Goal: Task Accomplishment & Management: Use online tool/utility

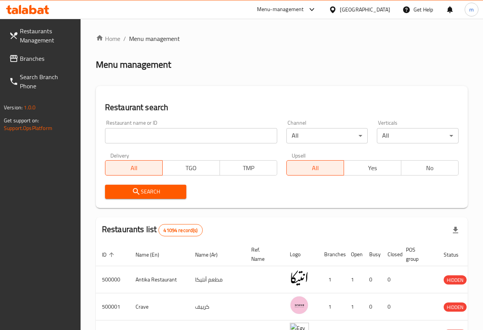
click at [47, 57] on span "Branches" at bounding box center [47, 58] width 55 height 9
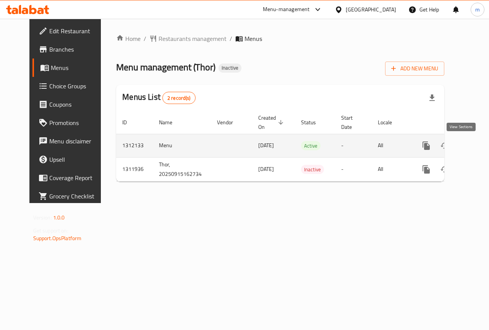
click at [477, 147] on icon "enhanced table" at bounding box center [481, 145] width 9 height 9
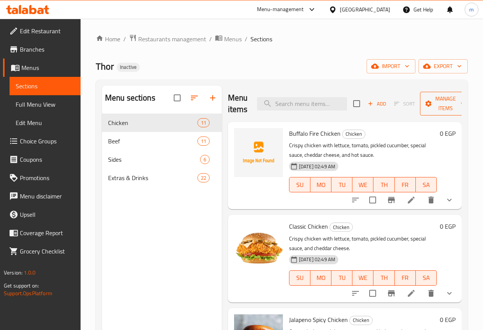
click at [433, 104] on span "Manage items" at bounding box center [445, 103] width 39 height 19
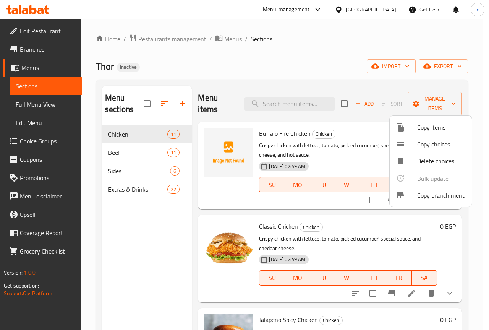
click at [434, 199] on span "Copy branch menu" at bounding box center [441, 195] width 48 height 9
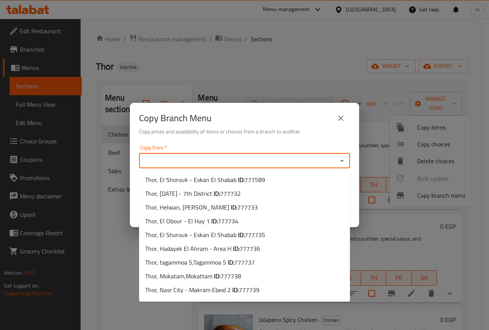
click at [289, 162] on input "Copy from   *" at bounding box center [238, 160] width 194 height 11
click at [322, 163] on input "Copy from   *" at bounding box center [238, 160] width 194 height 11
click at [265, 183] on li "Thor, El Shorouk - Eskan El Shabab ID: 777589" at bounding box center [244, 180] width 211 height 14
type input "Thor, El Shorouk - Eskan El Shabab"
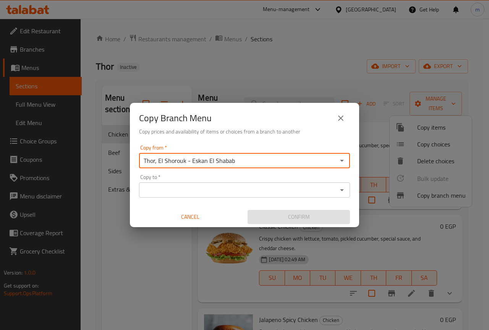
click at [200, 192] on input "Copy to   *" at bounding box center [238, 189] width 194 height 11
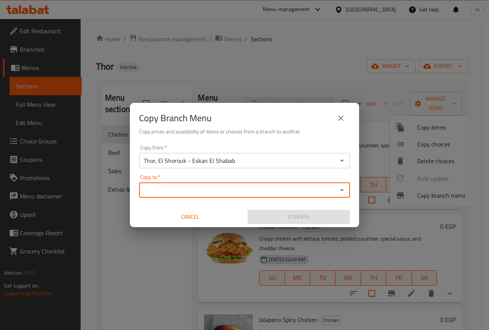
click at [323, 195] on div "Copy to *" at bounding box center [244, 189] width 211 height 15
click at [331, 189] on input "Copy to   *" at bounding box center [238, 189] width 194 height 11
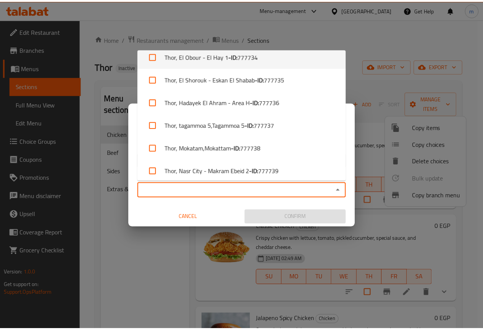
scroll to position [76, 0]
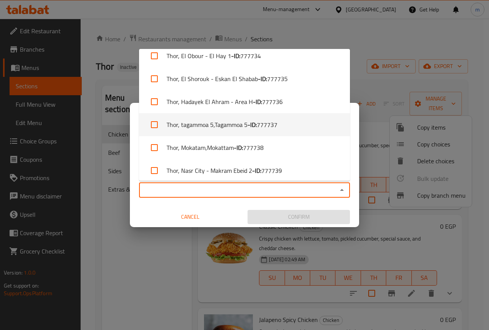
click at [291, 128] on li "Thor, tagammoa 5,Tagammoa 5 - ID: 777737" at bounding box center [244, 124] width 211 height 23
checkbox input "true"
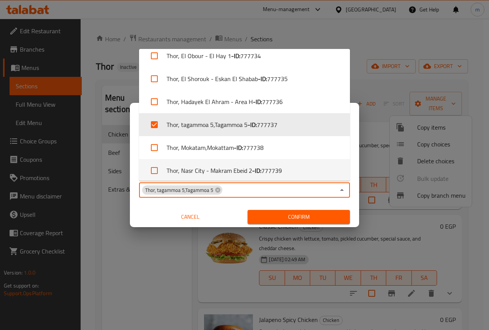
click at [299, 217] on span "Confirm" at bounding box center [299, 217] width 90 height 10
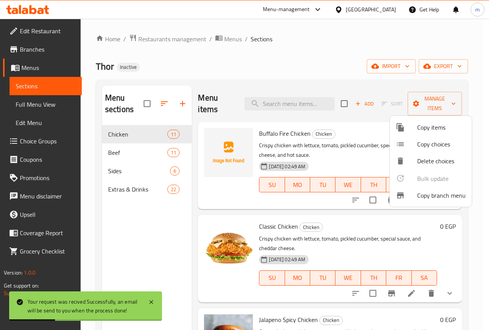
click at [36, 52] on div at bounding box center [244, 165] width 489 height 330
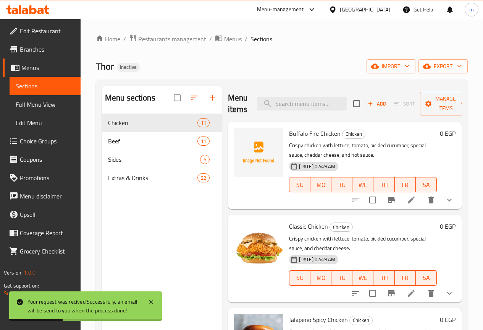
click at [36, 52] on span "Branches" at bounding box center [47, 49] width 55 height 9
